Goal: Complete application form

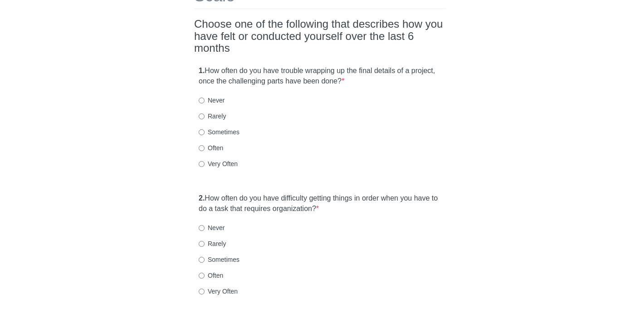
scroll to position [88, 0]
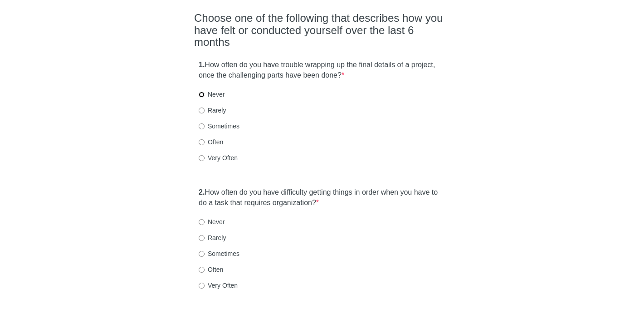
click at [202, 92] on input "Never" at bounding box center [202, 95] width 6 height 6
radio input "true"
click at [202, 235] on input "Rarely" at bounding box center [202, 238] width 6 height 6
radio input "true"
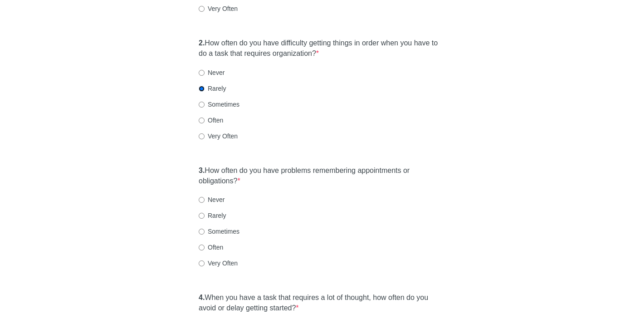
scroll to position [253, 0]
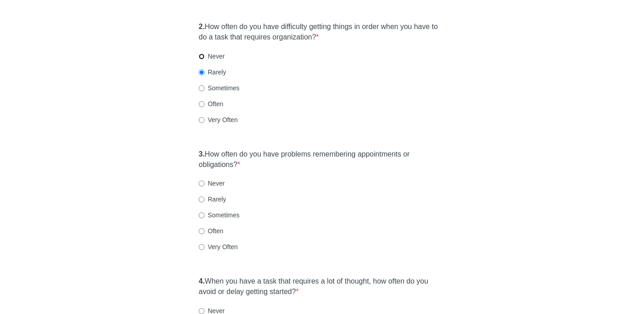
click at [202, 53] on input "Never" at bounding box center [202, 56] width 6 height 6
radio input "true"
click at [203, 180] on input "Never" at bounding box center [202, 183] width 6 height 6
radio input "true"
drag, startPoint x: 203, startPoint y: 168, endPoint x: 240, endPoint y: 168, distance: 37.2
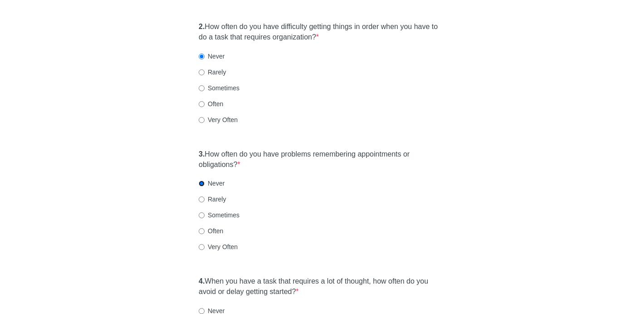
click at [240, 179] on div "Never" at bounding box center [320, 183] width 243 height 9
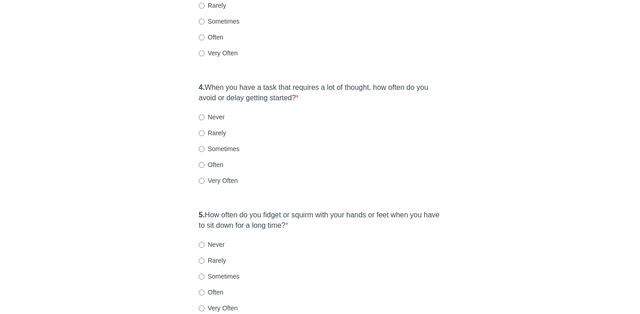
scroll to position [448, 0]
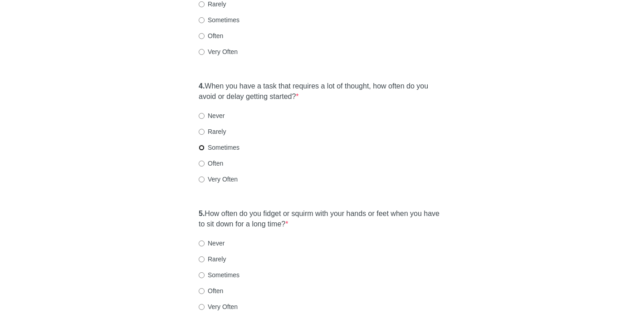
click at [200, 145] on input "Sometimes" at bounding box center [202, 148] width 6 height 6
radio input "true"
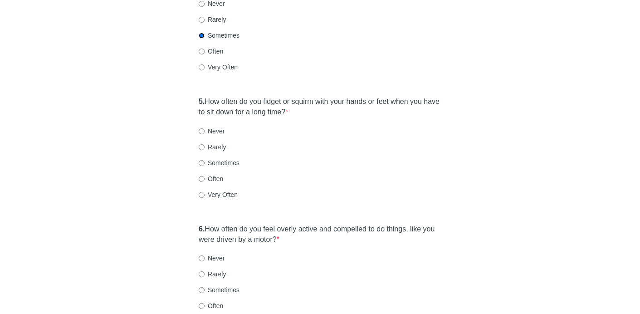
scroll to position [564, 0]
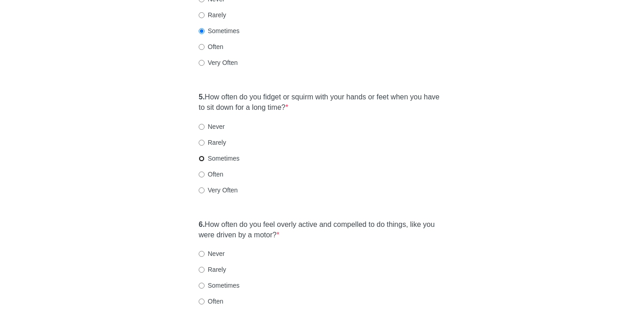
click at [201, 156] on input "Sometimes" at bounding box center [202, 159] width 6 height 6
radio input "true"
click at [201, 251] on input "Never" at bounding box center [202, 254] width 6 height 6
radio input "true"
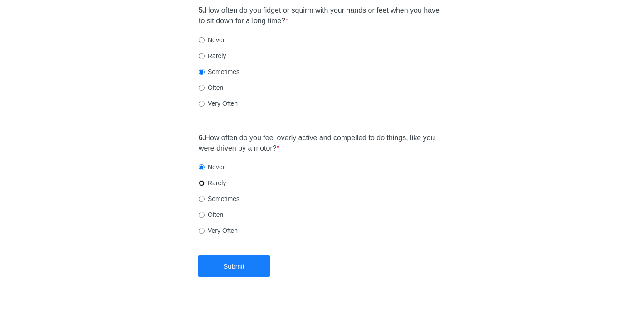
click at [202, 180] on input "Rarely" at bounding box center [202, 183] width 6 height 6
radio input "true"
click at [244, 255] on button "Submit" at bounding box center [234, 265] width 73 height 21
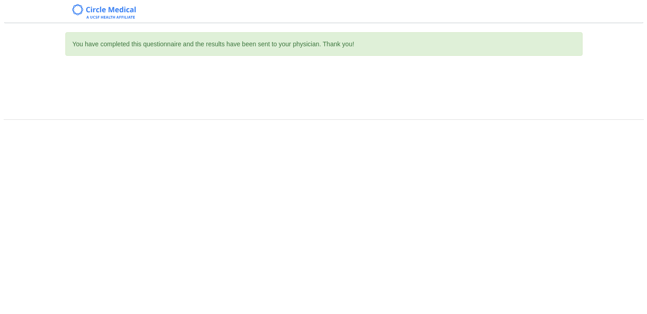
scroll to position [0, 0]
